Goal: Task Accomplishment & Management: Use online tool/utility

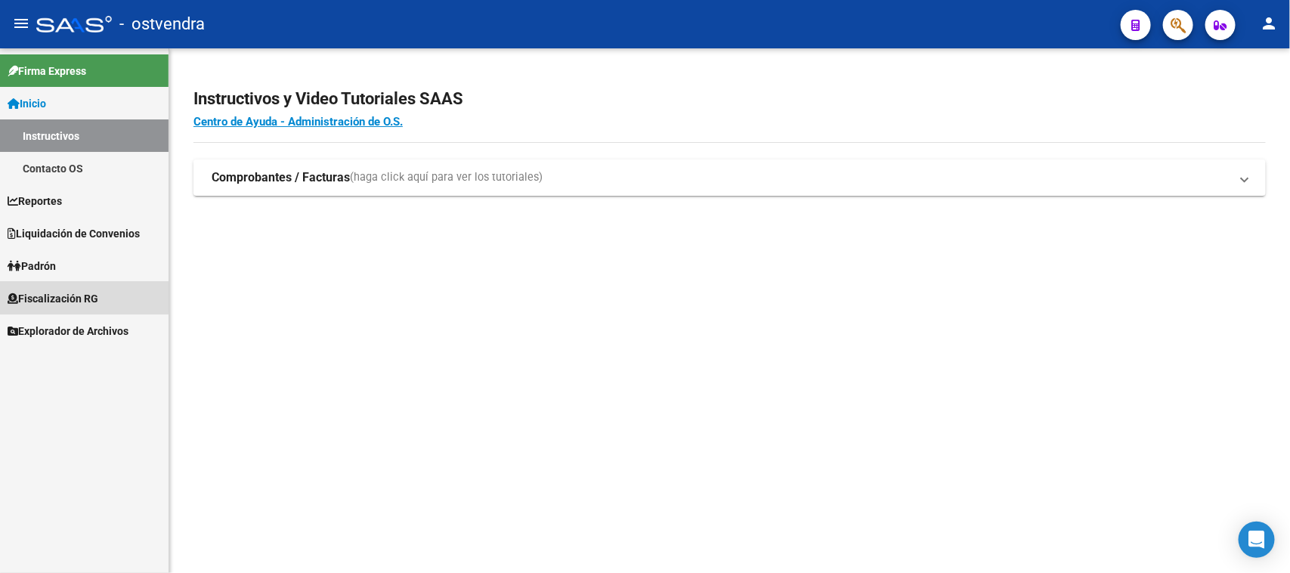
click at [46, 295] on span "Fiscalización RG" at bounding box center [53, 298] width 91 height 17
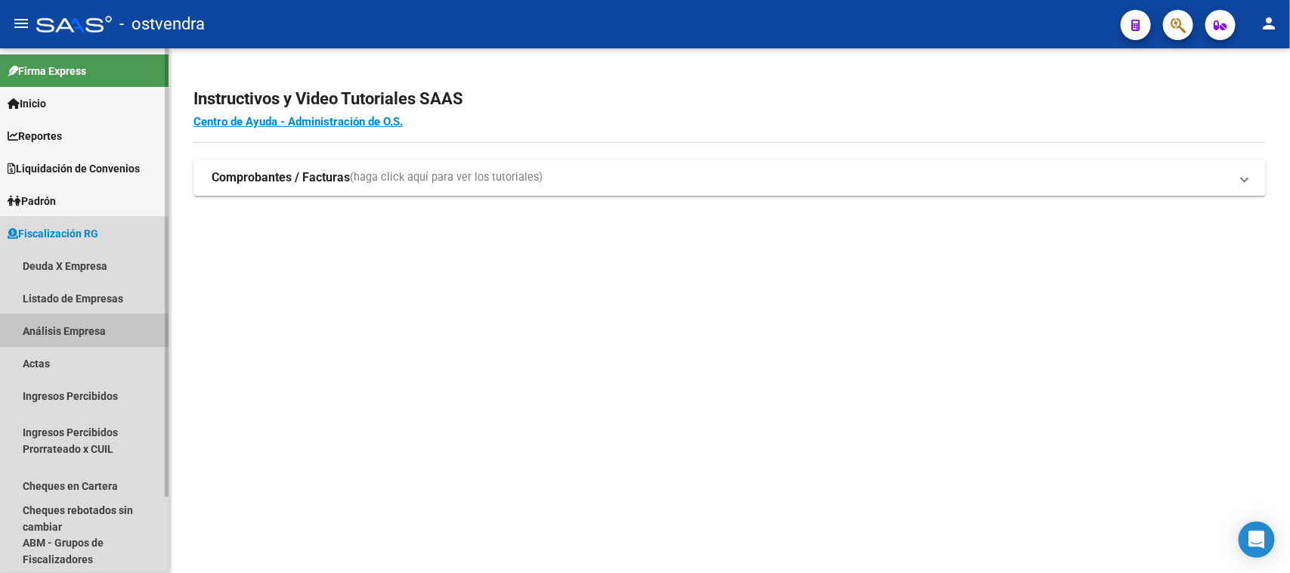
click at [84, 331] on link "Análisis Empresa" at bounding box center [84, 330] width 169 height 32
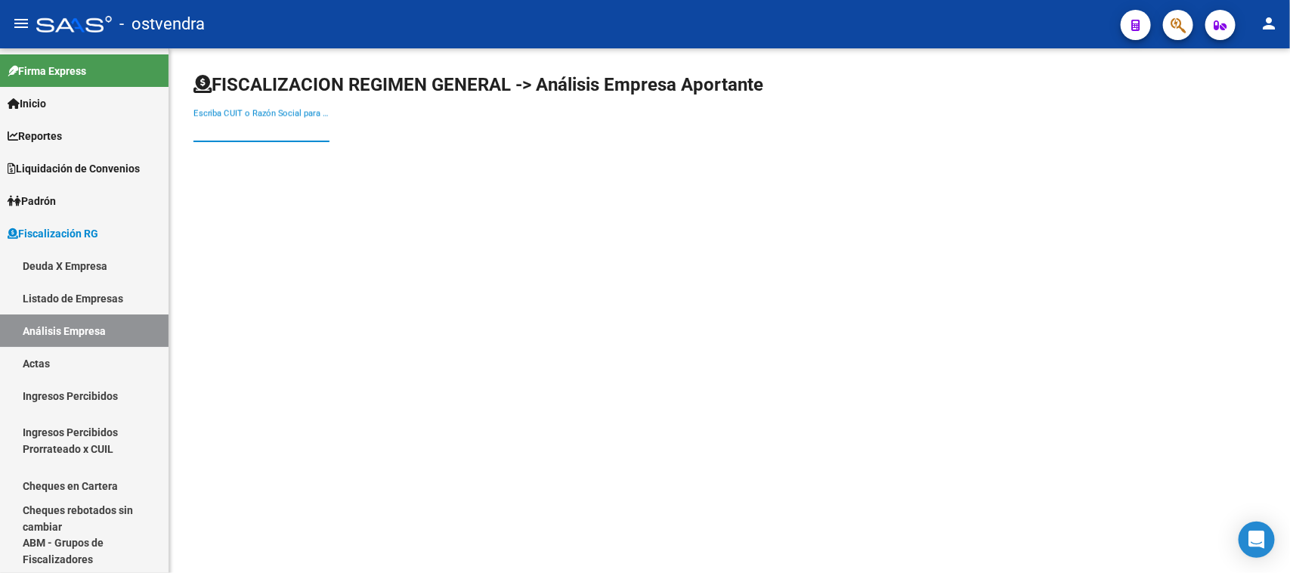
click at [296, 133] on input "Escriba CUIT o Razón Social para buscar" at bounding box center [261, 130] width 136 height 14
paste input "27270229536"
type input "27270229536"
click at [296, 133] on input "27270229536" at bounding box center [261, 130] width 136 height 14
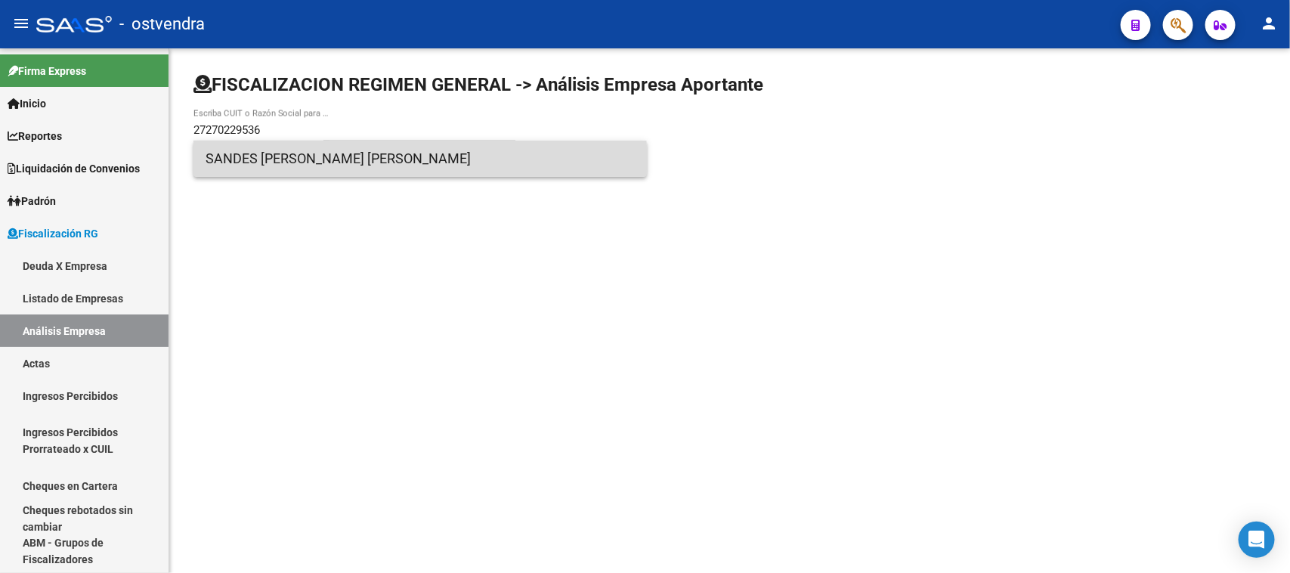
click at [293, 163] on span "SANDES [PERSON_NAME] [PERSON_NAME]" at bounding box center [420, 159] width 429 height 36
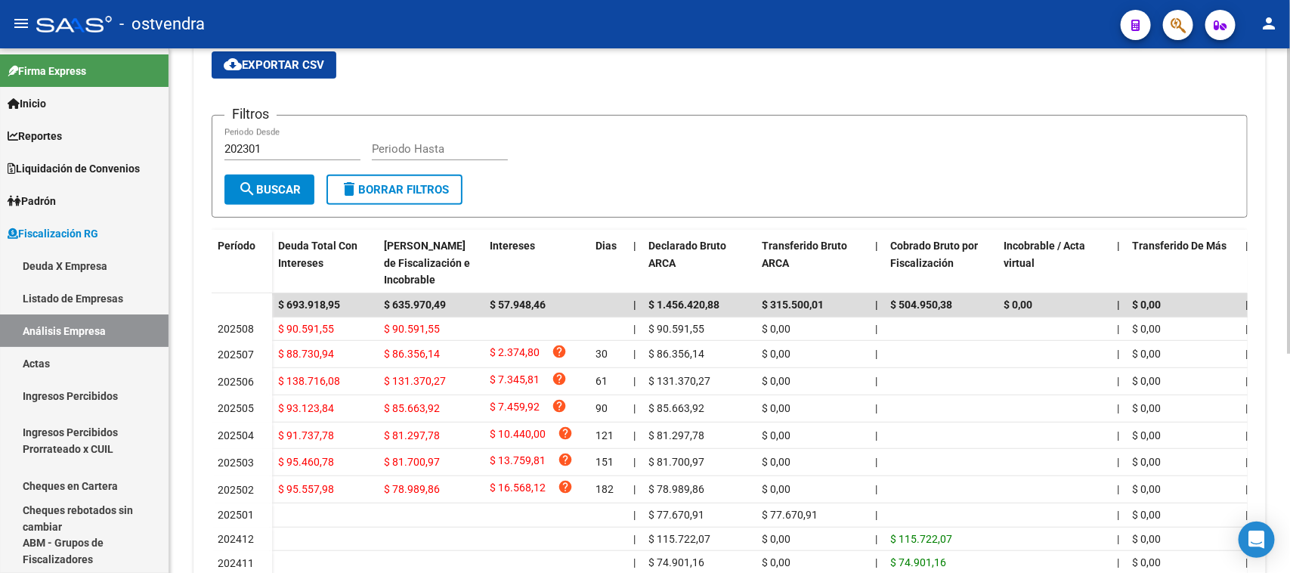
scroll to position [268, 0]
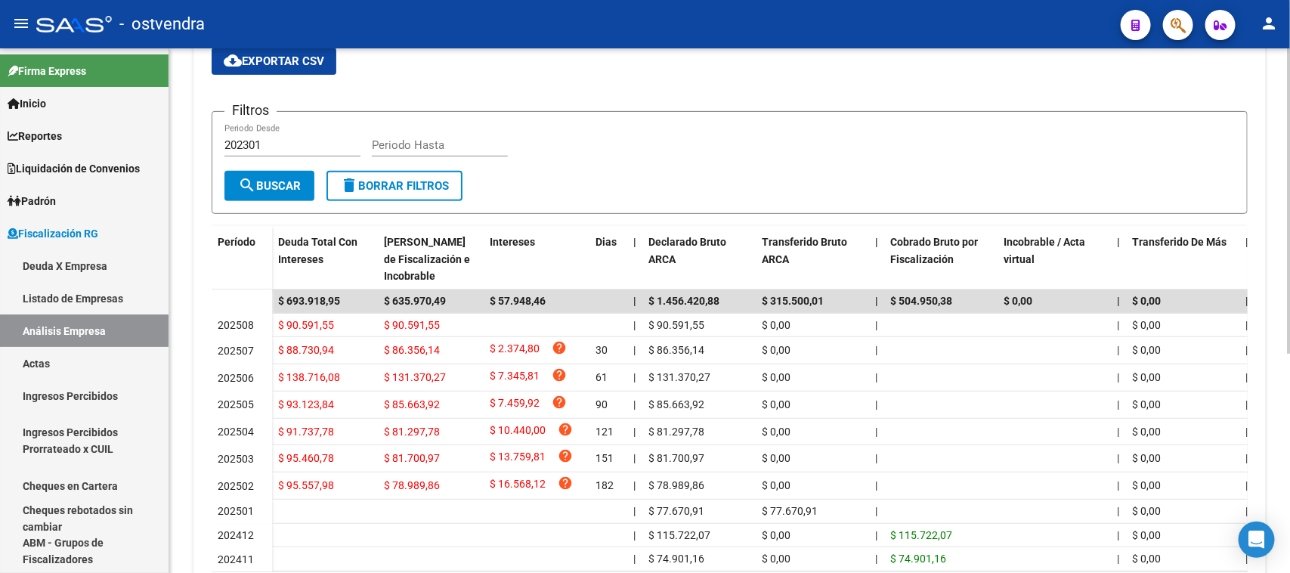
click at [1289, 251] on div at bounding box center [1289, 362] width 4 height 305
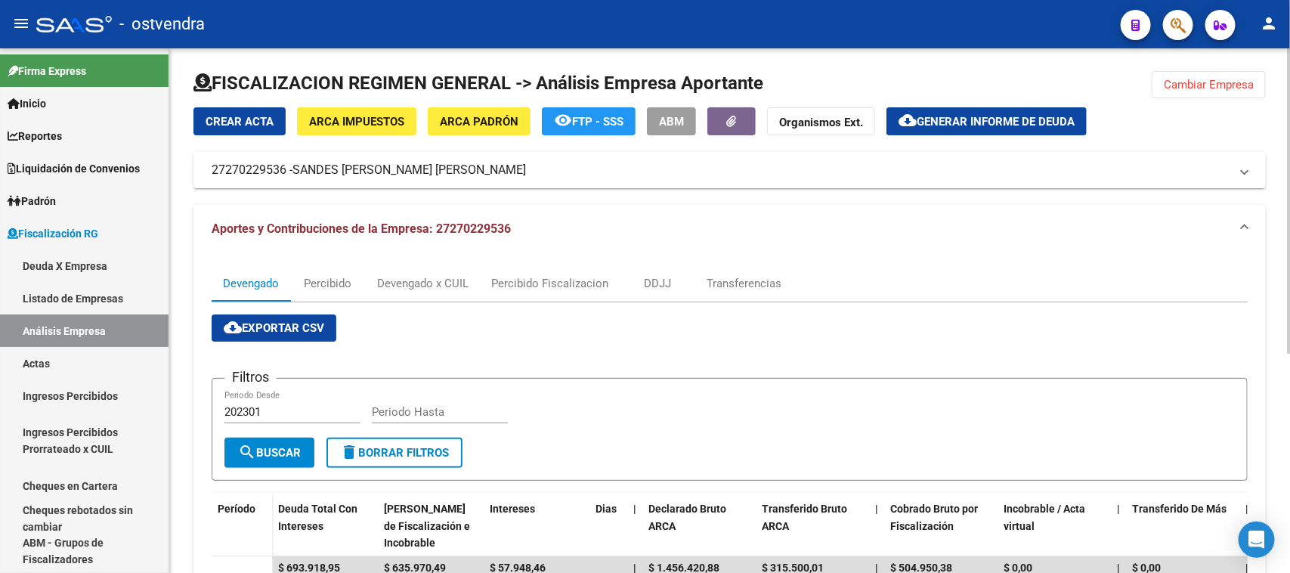
scroll to position [0, 0]
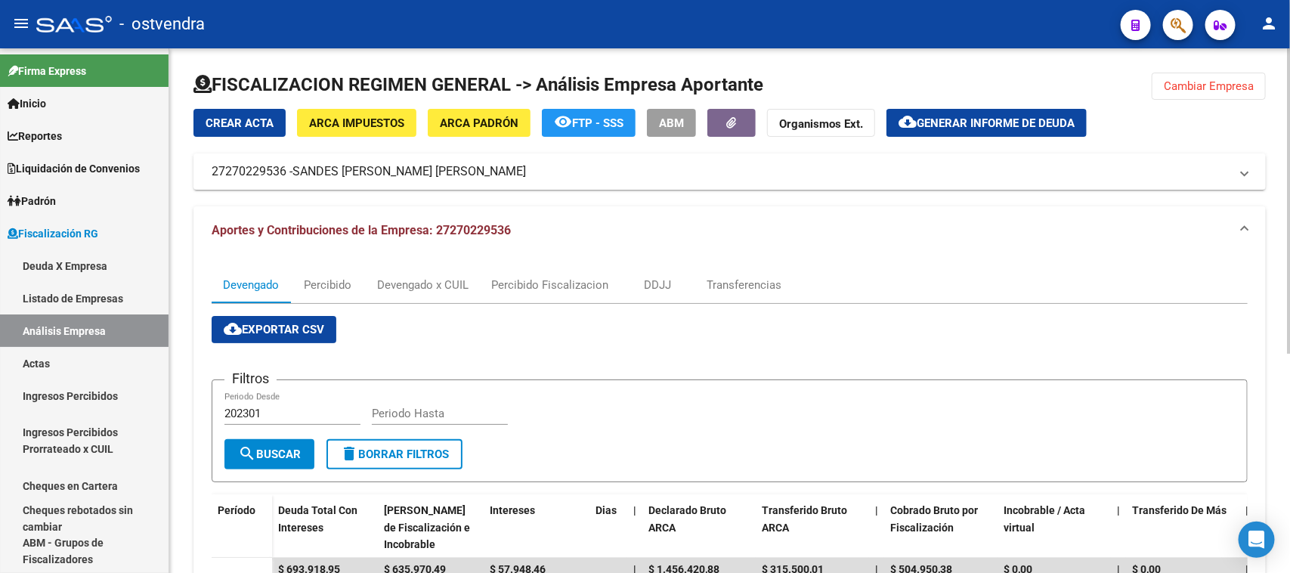
click at [1289, 101] on div at bounding box center [1289, 200] width 4 height 305
click at [429, 274] on div "Devengado x CUIL" at bounding box center [423, 285] width 114 height 36
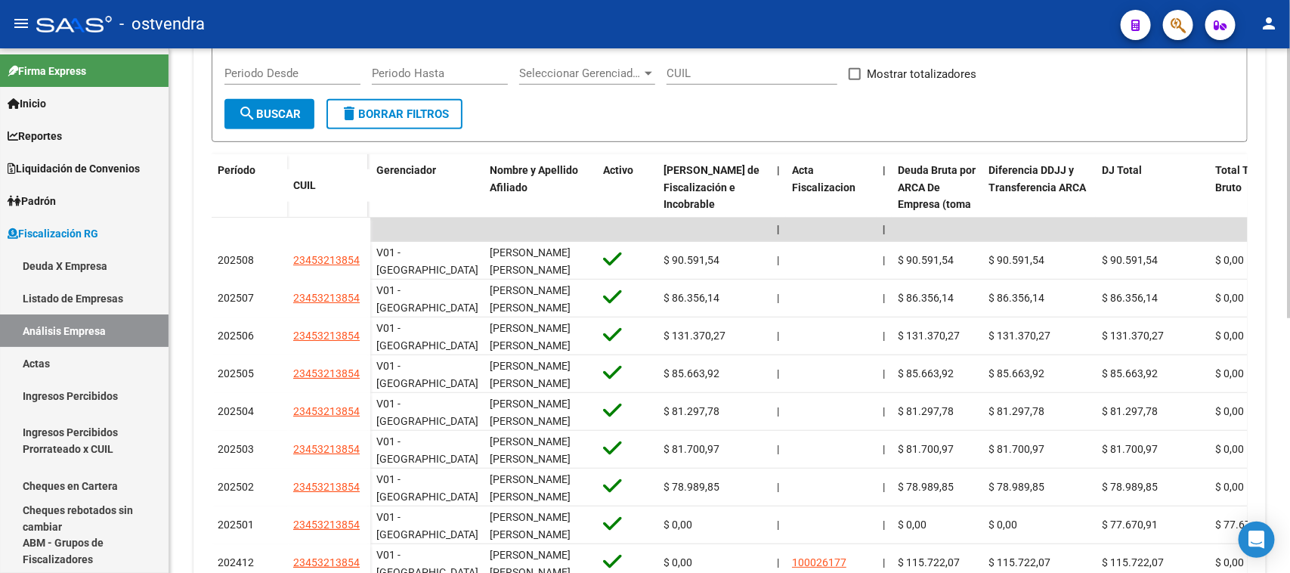
scroll to position [349, 0]
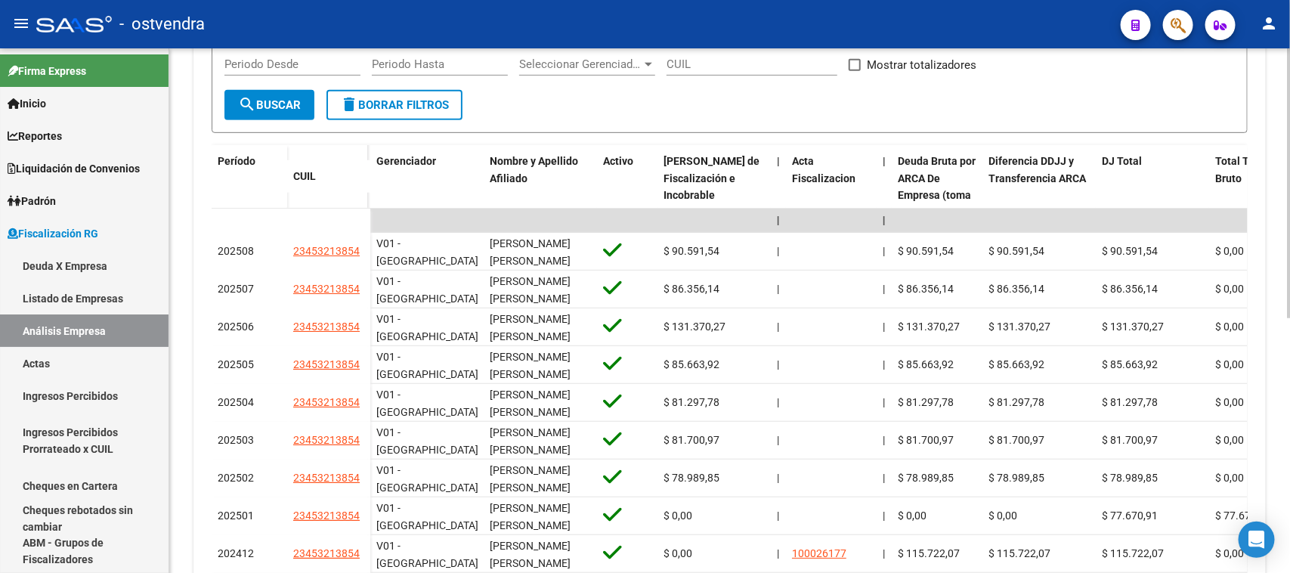
click at [1289, 288] on div at bounding box center [1289, 367] width 4 height 270
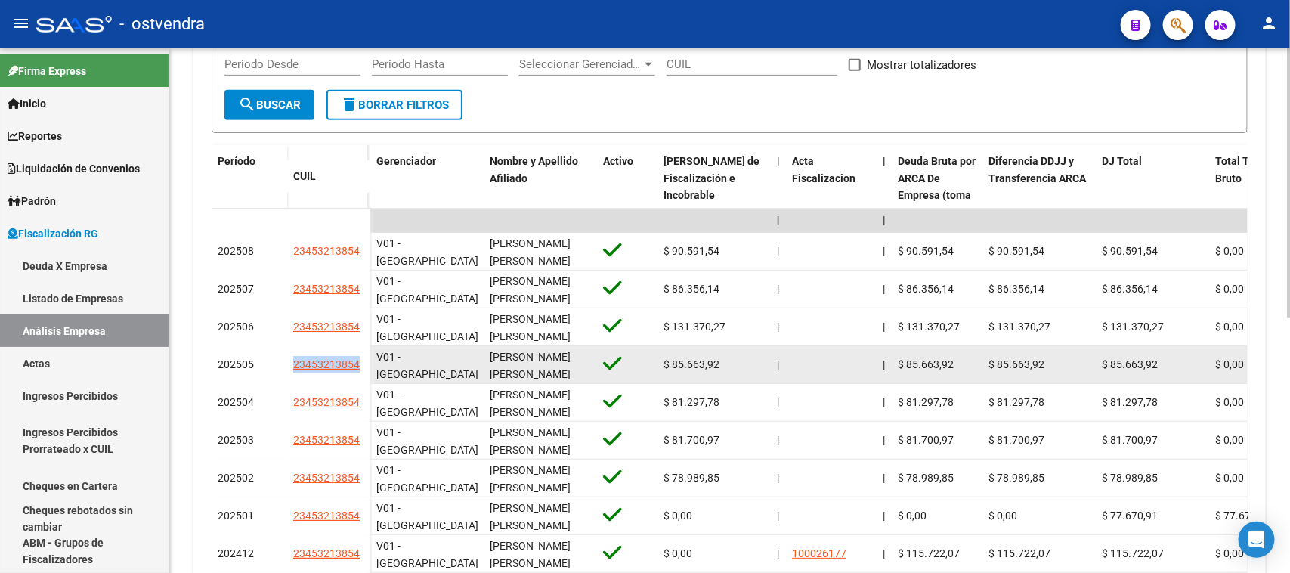
drag, startPoint x: 280, startPoint y: 368, endPoint x: 359, endPoint y: 364, distance: 79.4
click at [359, 364] on div "202505 23453213854" at bounding box center [291, 365] width 159 height 38
copy div "23453213854"
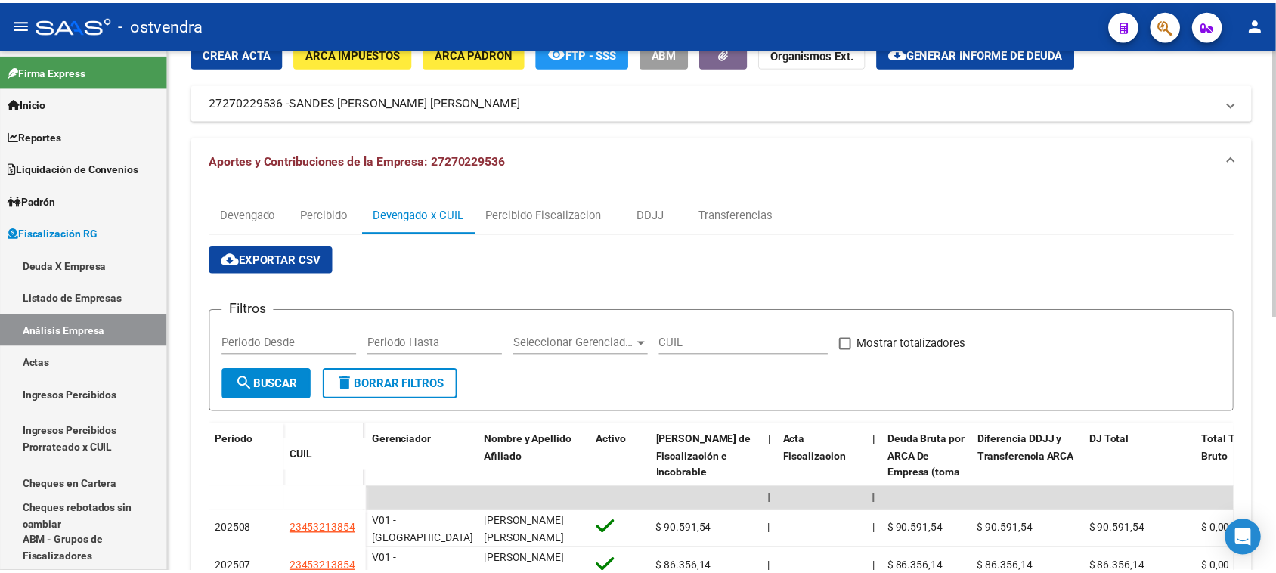
scroll to position [66, 0]
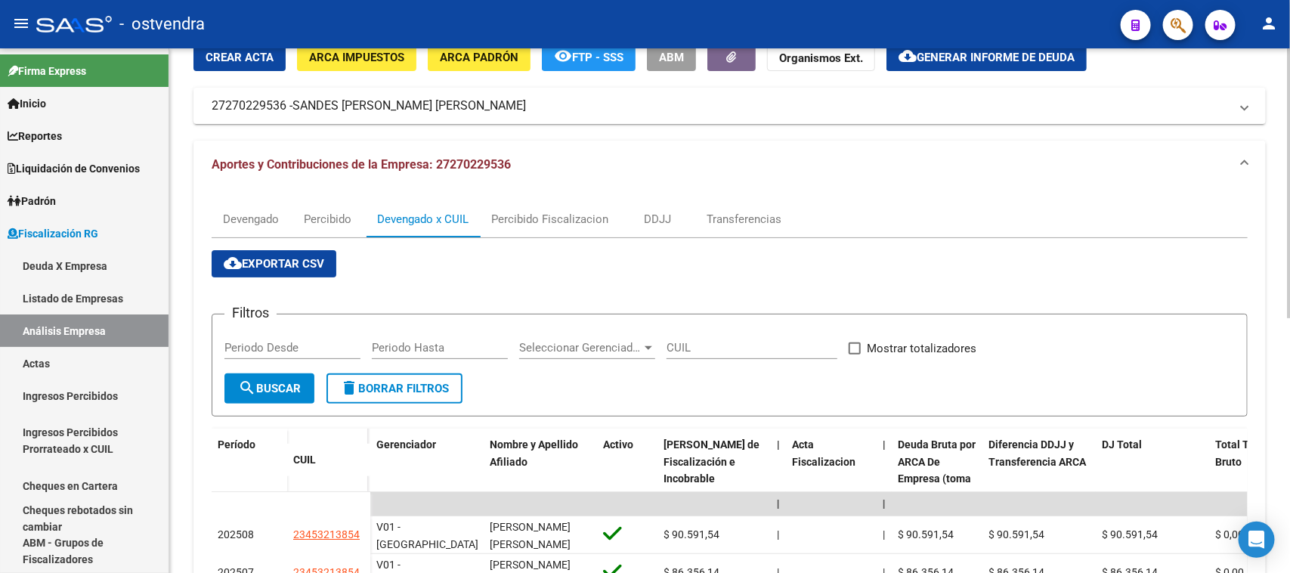
click at [1289, 100] on div at bounding box center [1289, 218] width 4 height 270
click at [1005, 53] on span "Generar informe de deuda" at bounding box center [996, 58] width 158 height 14
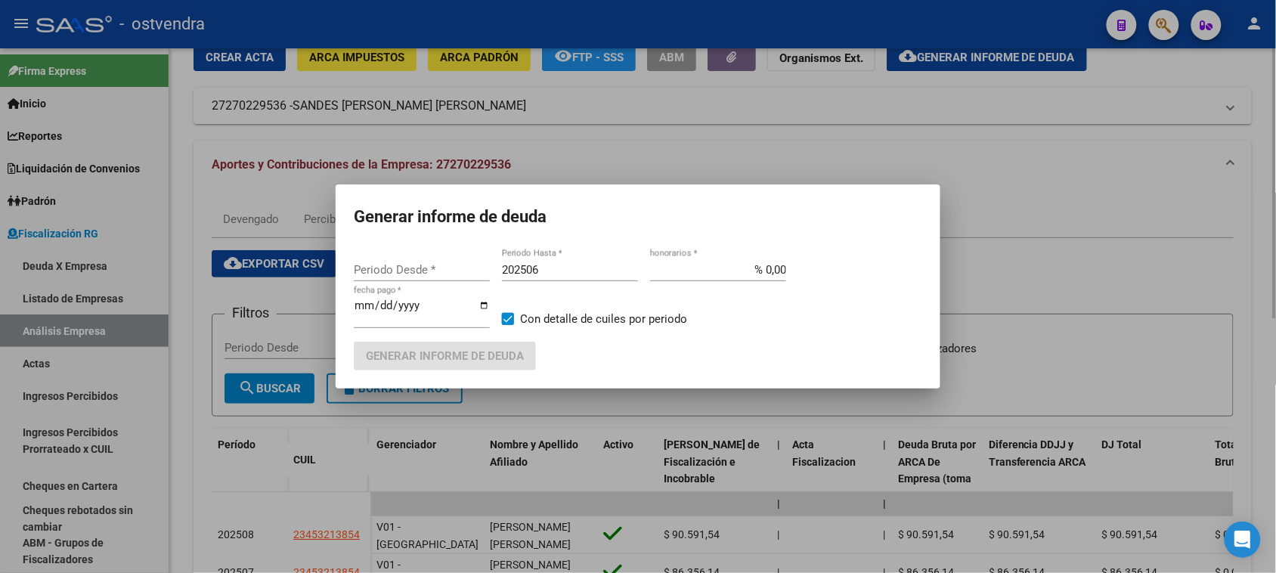
type input "202501"
click at [607, 261] on div "202506 Periodo Hasta *" at bounding box center [570, 269] width 136 height 23
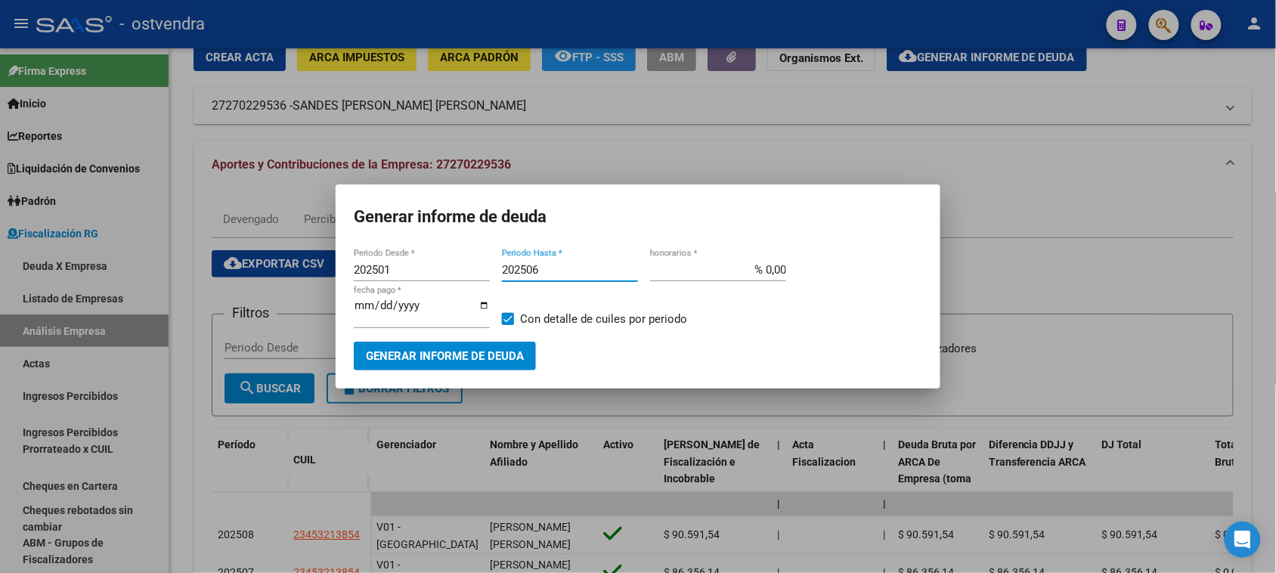
click at [605, 266] on input "202506" at bounding box center [570, 270] width 136 height 14
type input "202509"
click at [382, 311] on input "[DATE]" at bounding box center [422, 311] width 136 height 24
type input "[DATE]"
click at [429, 356] on span "Generar informe de deuda" at bounding box center [445, 357] width 158 height 14
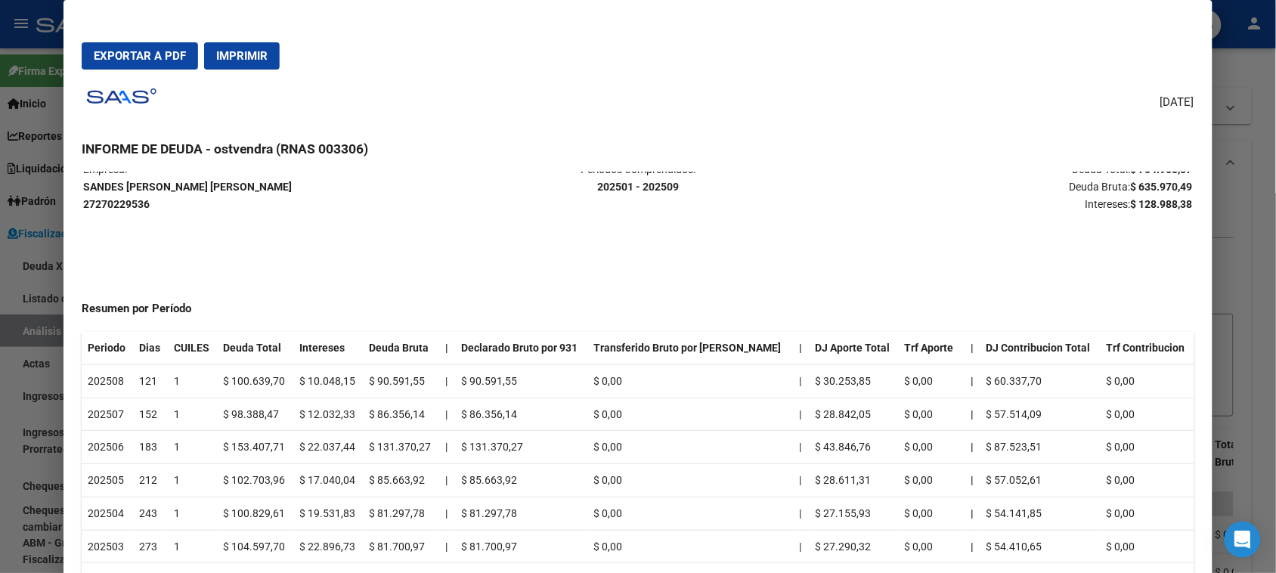
scroll to position [0, 0]
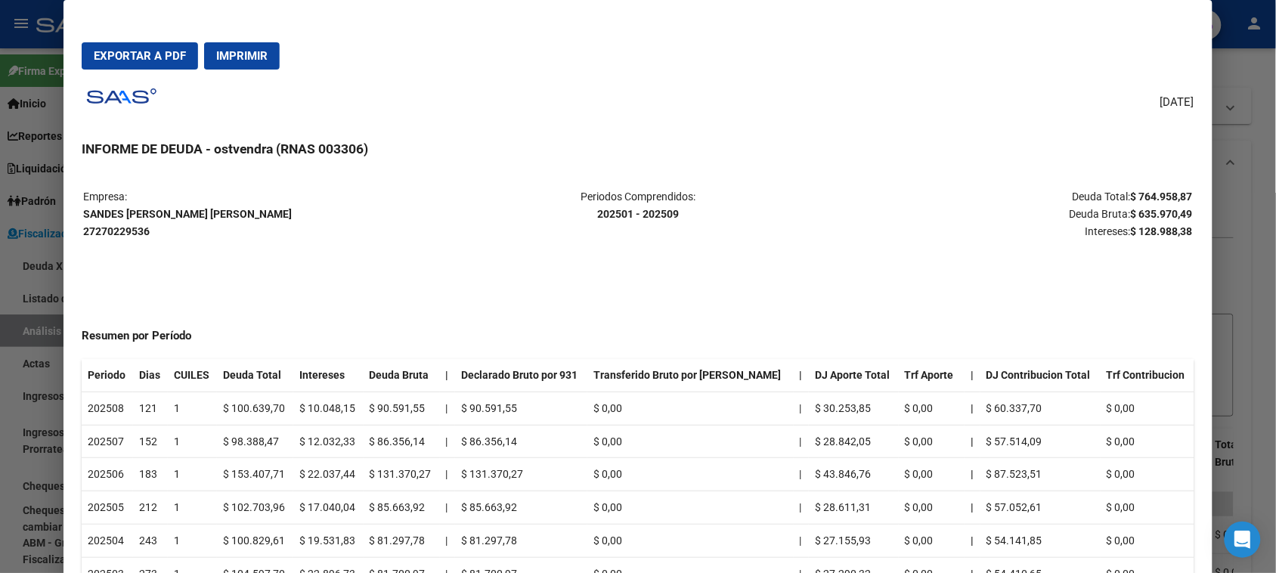
click at [1171, 214] on strong "$ 635.970,49" at bounding box center [1162, 214] width 62 height 12
copy strong "635.970,49"
click at [1169, 221] on p "Deuda Total: $ 764.958,87 Deuda Bruta: $ 635.970,49 Intereses: $ 128.988,38" at bounding box center [1008, 213] width 369 height 51
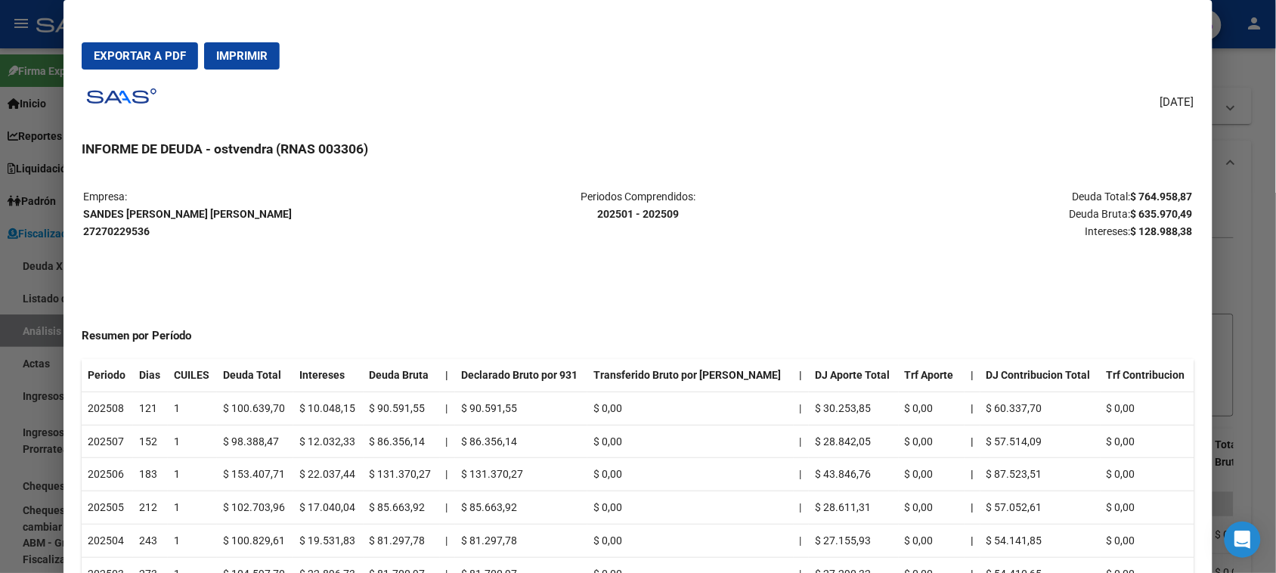
click at [1162, 227] on strong "$ 128.988,38" at bounding box center [1162, 231] width 62 height 12
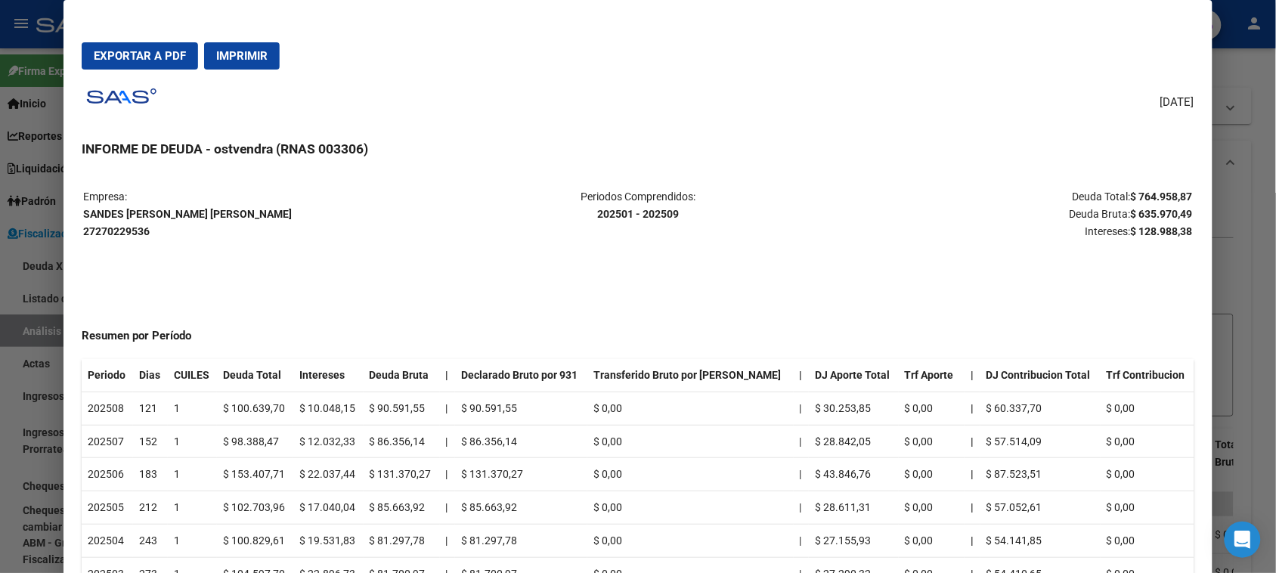
copy strong "128.988,38"
